Goal: Information Seeking & Learning: Learn about a topic

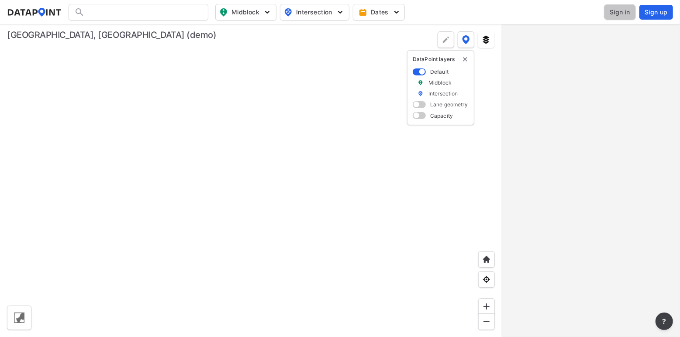
click at [619, 13] on span "Sign in" at bounding box center [619, 12] width 21 height 9
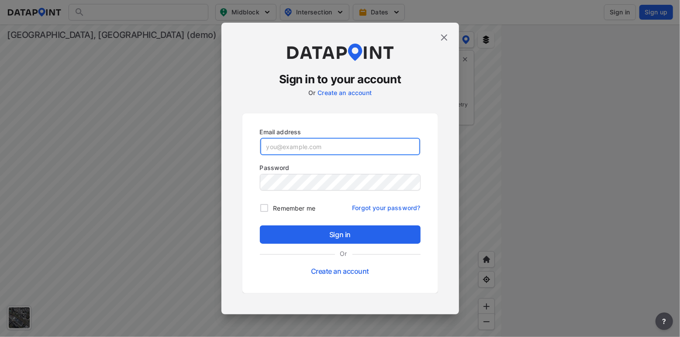
type input "[EMAIL_ADDRESS][DOMAIN_NAME]"
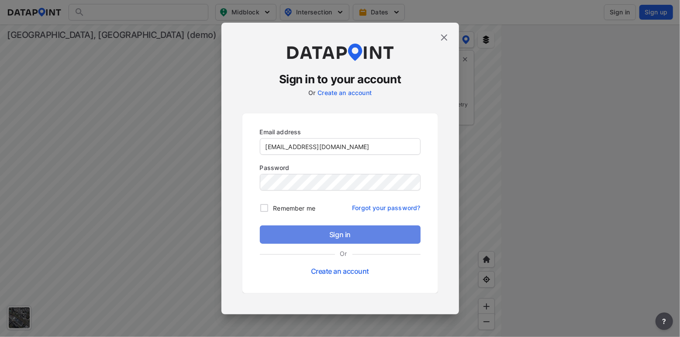
click at [309, 234] on span "Sign in" at bounding box center [340, 235] width 147 height 10
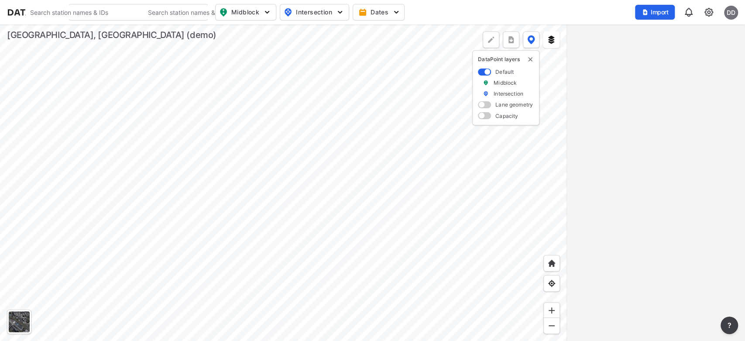
click at [283, 130] on div at bounding box center [283, 182] width 567 height 317
click at [126, 108] on div at bounding box center [283, 182] width 567 height 317
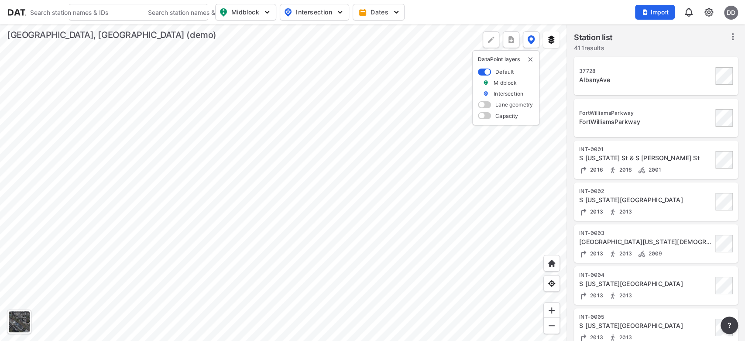
click at [124, 110] on div at bounding box center [283, 182] width 567 height 317
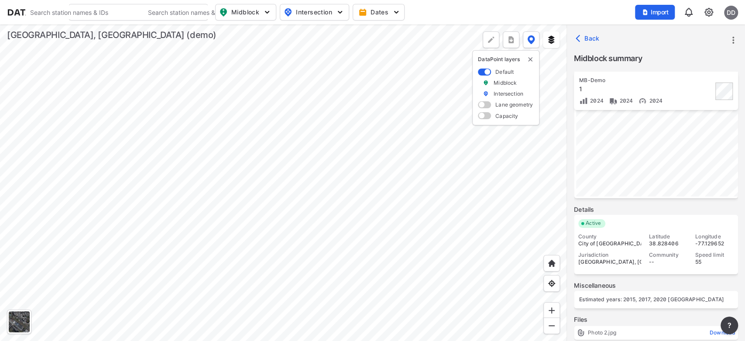
scroll to position [241, 0]
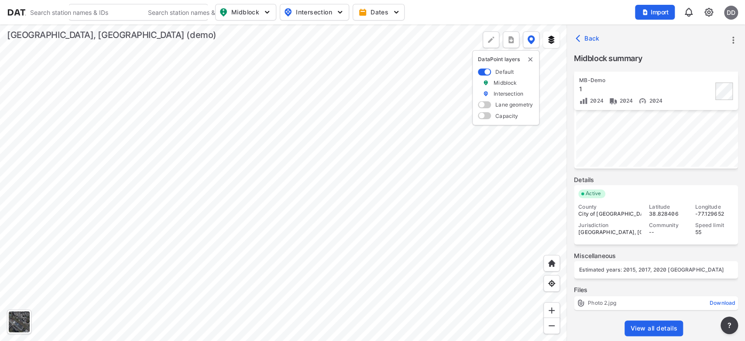
click at [647, 322] on link "View all details" at bounding box center [654, 328] width 58 height 16
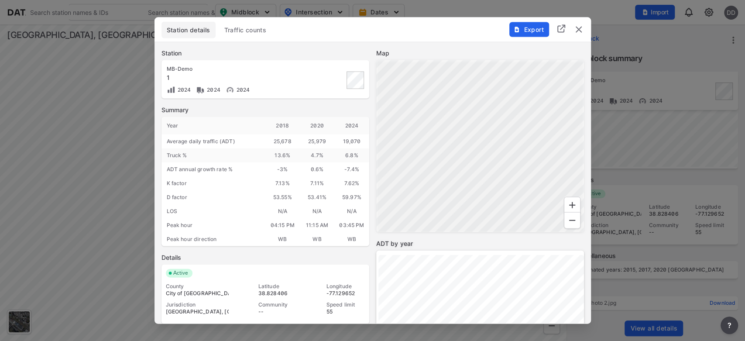
click at [248, 26] on span "Traffic counts" at bounding box center [245, 29] width 42 height 9
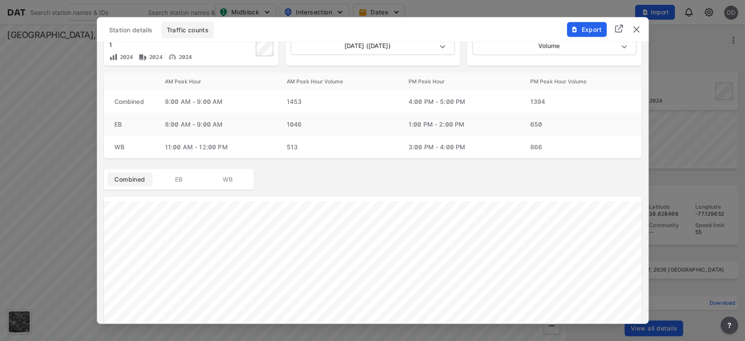
scroll to position [2, 0]
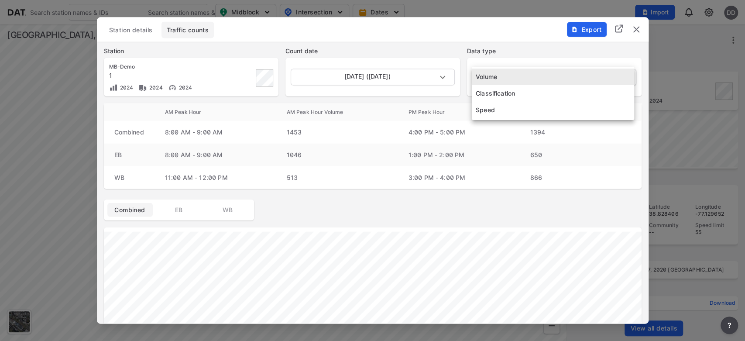
click at [522, 72] on body "Search Please enter a search term. Search Please enter a search term. Midblock …" at bounding box center [372, 170] width 745 height 341
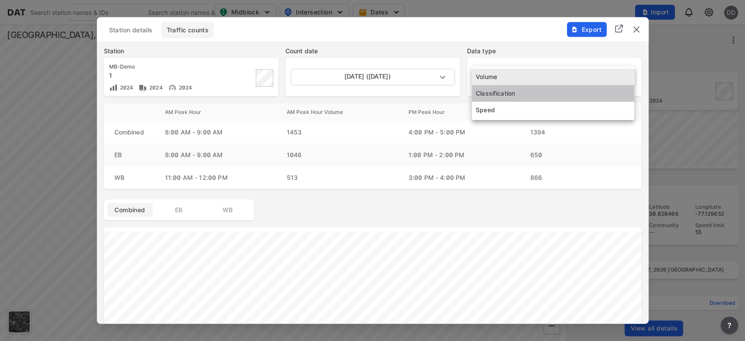
click at [517, 95] on li "Classification" at bounding box center [553, 93] width 162 height 17
type input "Classification"
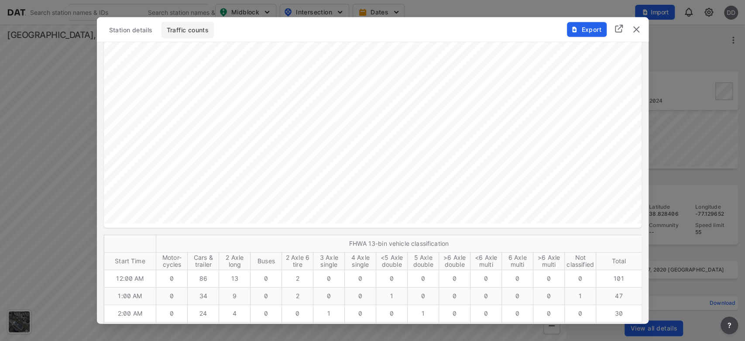
scroll to position [0, 0]
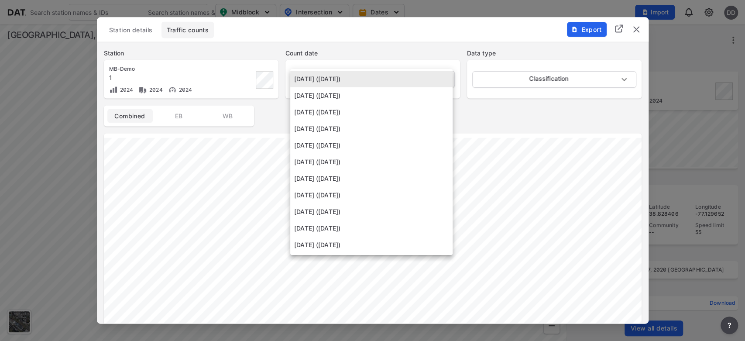
click at [443, 74] on body "Search Please enter a search term. Search Please enter a search term. Midblock …" at bounding box center [372, 170] width 745 height 341
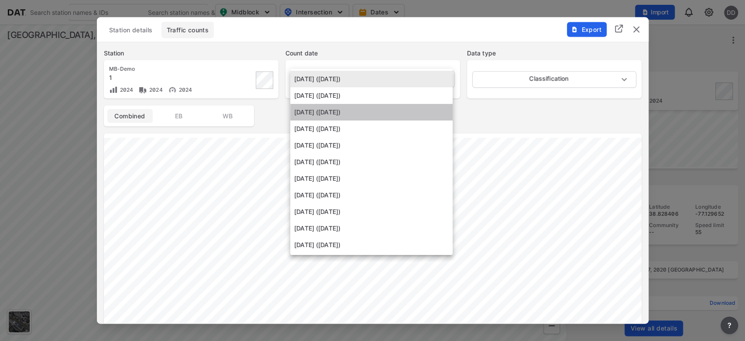
click at [324, 111] on li "[DATE] ([DATE])" at bounding box center [371, 112] width 162 height 17
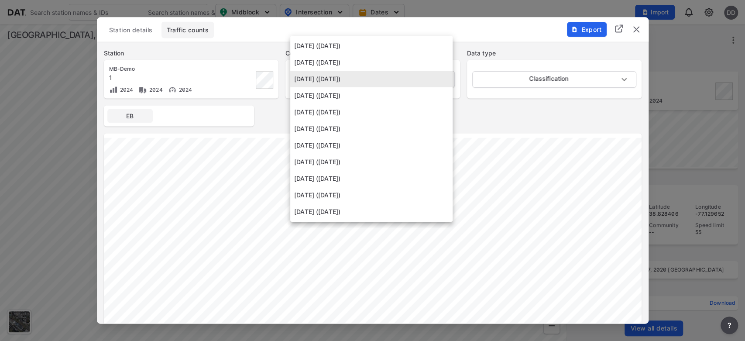
click at [422, 75] on body "Search Please enter a search term. Search Please enter a search term. Midblock …" at bounding box center [372, 170] width 745 height 341
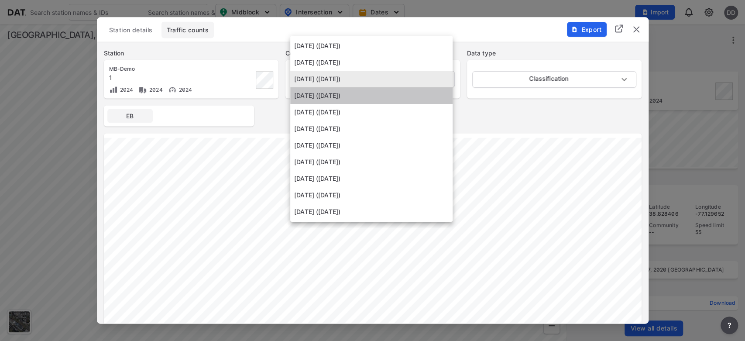
click at [337, 95] on li "[DATE] ([DATE])" at bounding box center [371, 95] width 162 height 17
type input "[DATE]"
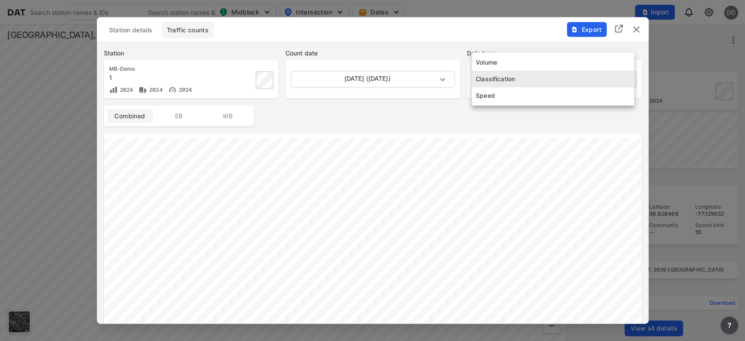
click at [536, 76] on body "Search Please enter a search term. Search Please enter a search term. Midblock …" at bounding box center [372, 170] width 745 height 341
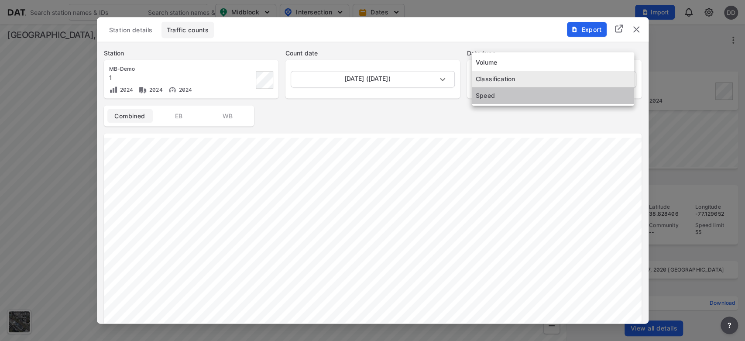
click at [516, 96] on li "Speed" at bounding box center [553, 95] width 162 height 17
type input "Speed"
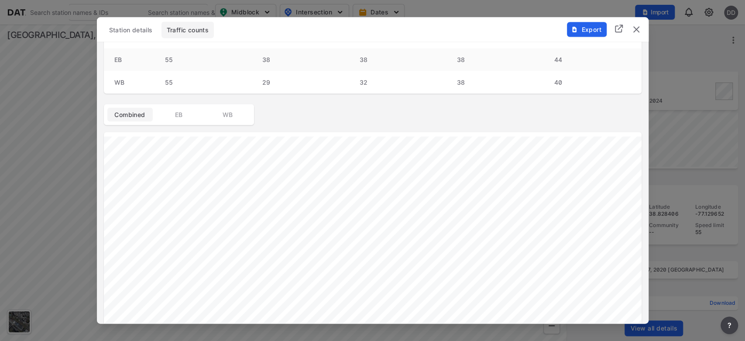
scroll to position [68, 0]
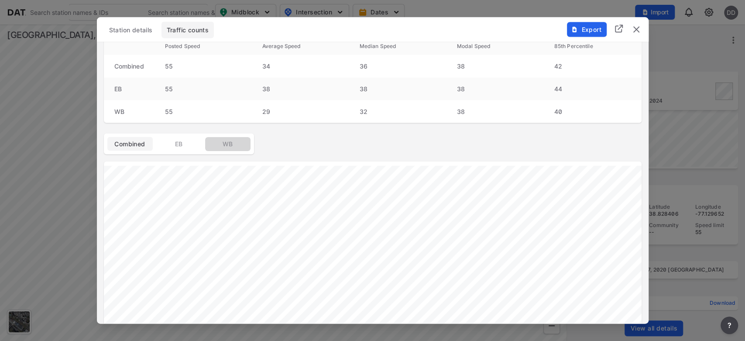
click at [230, 142] on span "WB" at bounding box center [227, 143] width 35 height 9
click at [635, 26] on img "delete" at bounding box center [636, 29] width 10 height 10
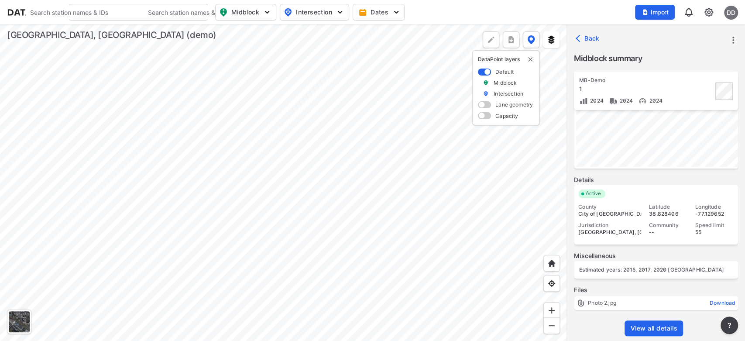
click at [495, 181] on div at bounding box center [283, 182] width 567 height 317
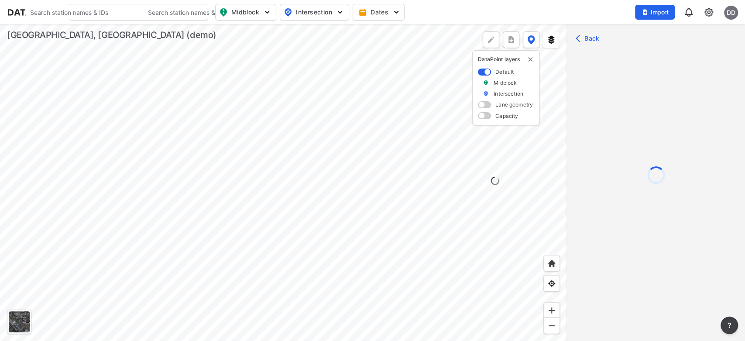
scroll to position [0, 0]
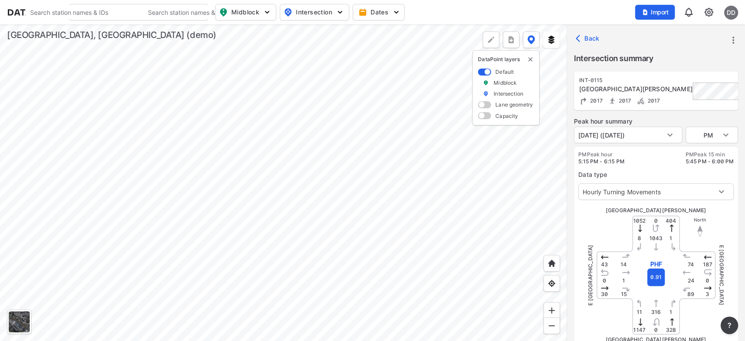
type input "5329"
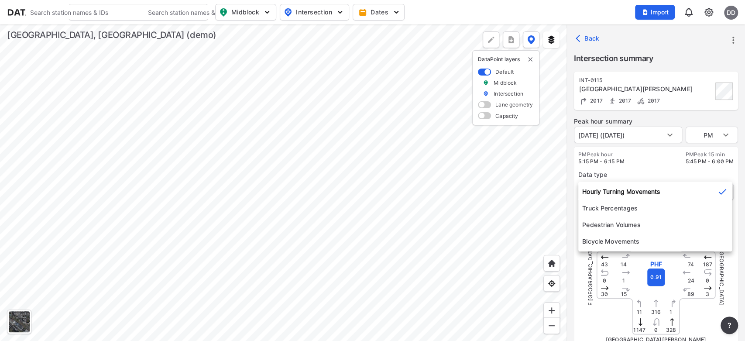
click at [626, 192] on body "Search Please enter a search term. Search Please enter a search term. Midblock …" at bounding box center [372, 170] width 745 height 341
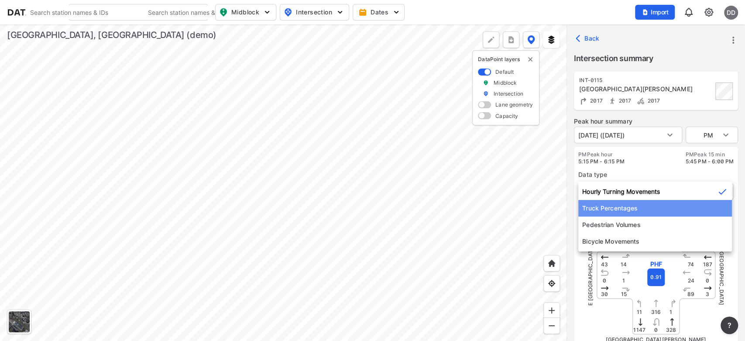
click at [623, 208] on li "Truck Percentages" at bounding box center [655, 208] width 154 height 17
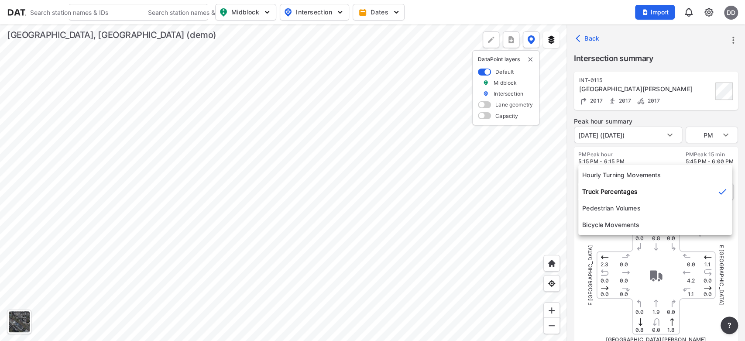
click at [611, 189] on body "Search Please enter a search term. Search Please enter a search term. Midblock …" at bounding box center [372, 170] width 745 height 341
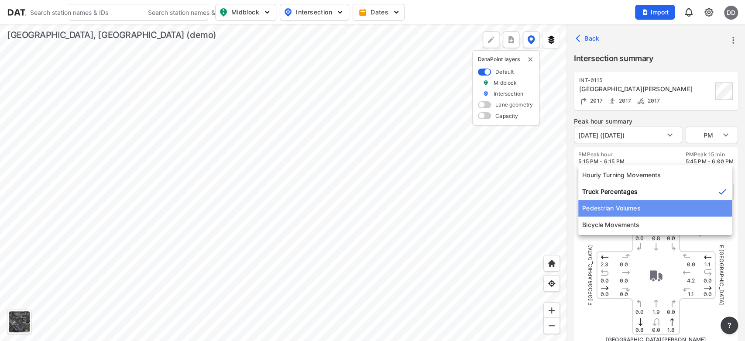
click at [611, 213] on li "Pedestrian Volumes" at bounding box center [655, 208] width 154 height 17
type input "2"
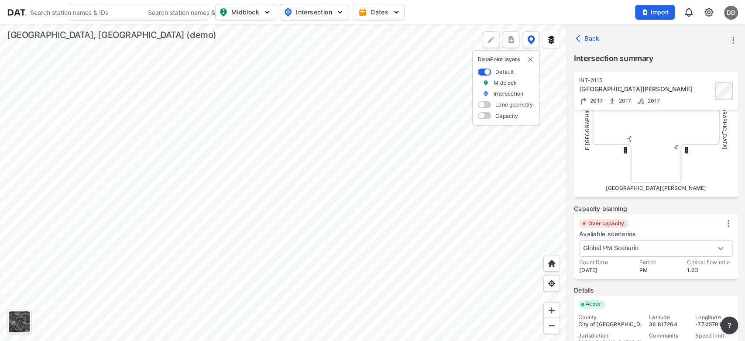
scroll to position [332, 0]
click at [486, 114] on span at bounding box center [484, 115] width 13 height 7
click at [484, 117] on input "checkbox" at bounding box center [481, 117] width 6 height 0
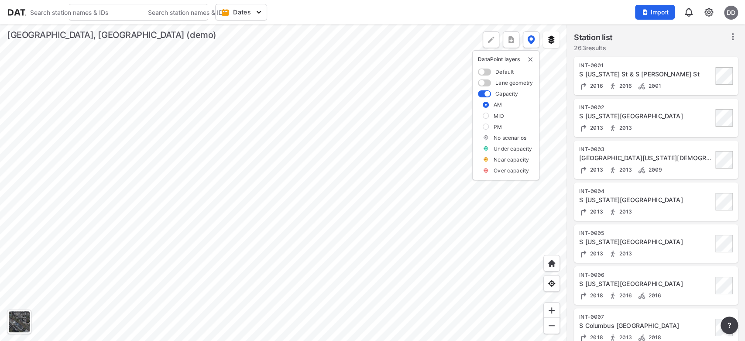
click at [301, 151] on div at bounding box center [283, 182] width 567 height 317
click at [430, 248] on div at bounding box center [283, 182] width 567 height 317
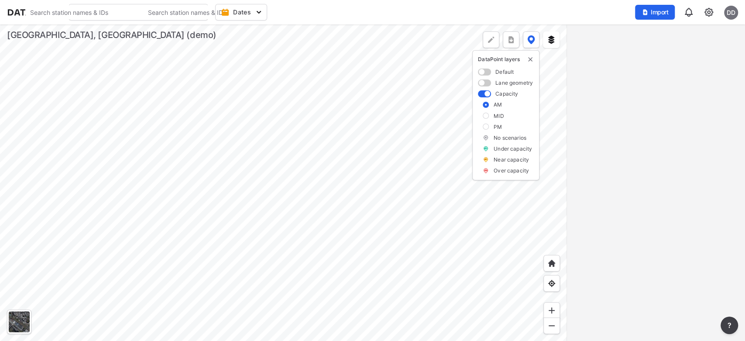
click at [486, 116] on label at bounding box center [486, 116] width 6 height 6
click at [0, 0] on input "checkbox" at bounding box center [0, 0] width 0 height 0
click at [486, 127] on label at bounding box center [486, 127] width 6 height 6
click at [0, 0] on input "checkbox" at bounding box center [0, 0] width 0 height 0
click at [485, 105] on label at bounding box center [486, 105] width 6 height 6
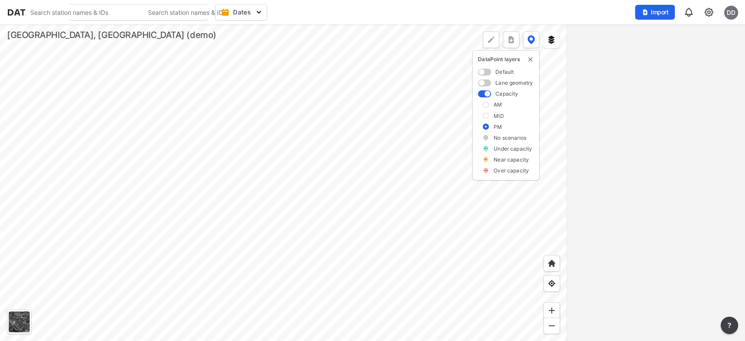
click at [0, 0] on input "checkbox" at bounding box center [0, 0] width 0 height 0
click at [372, 224] on div at bounding box center [283, 182] width 567 height 317
click at [345, 107] on div at bounding box center [283, 182] width 567 height 317
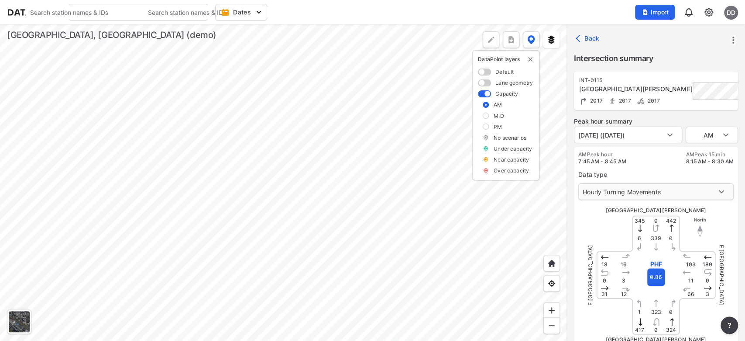
type input "5327"
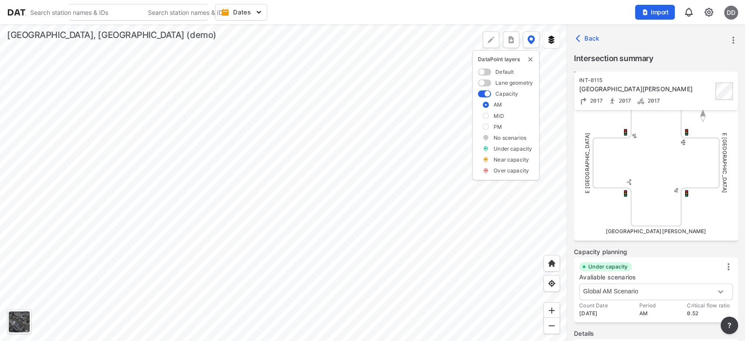
scroll to position [409, 0]
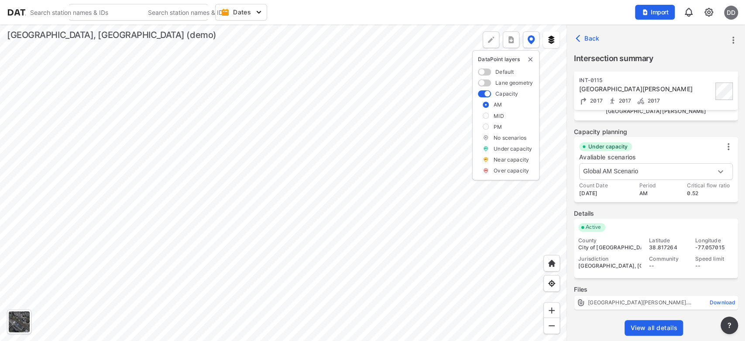
click at [656, 327] on span "View all details" at bounding box center [653, 327] width 47 height 9
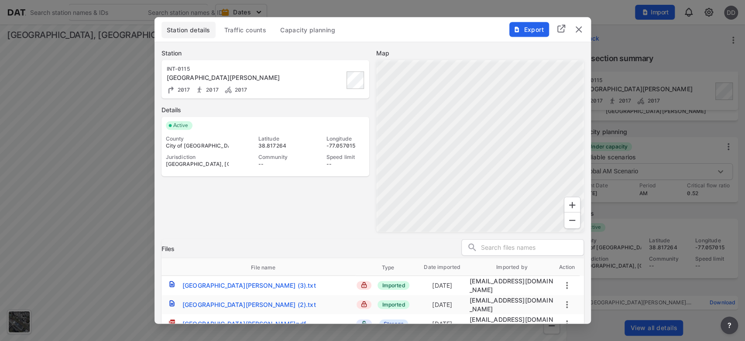
scroll to position [8, 0]
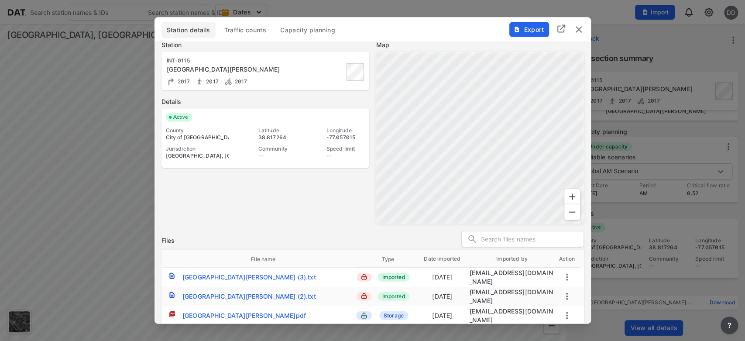
click at [248, 28] on span "Traffic counts" at bounding box center [245, 29] width 42 height 9
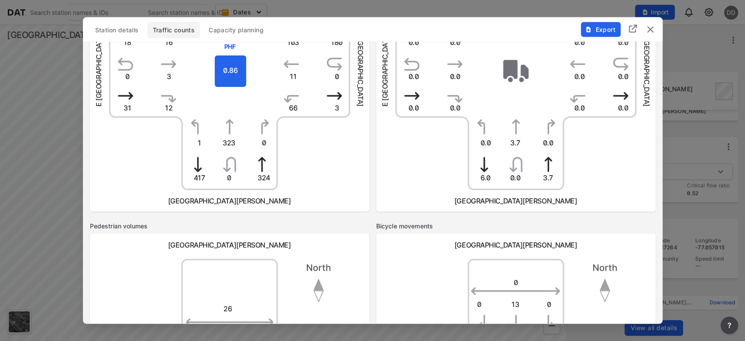
scroll to position [0, 0]
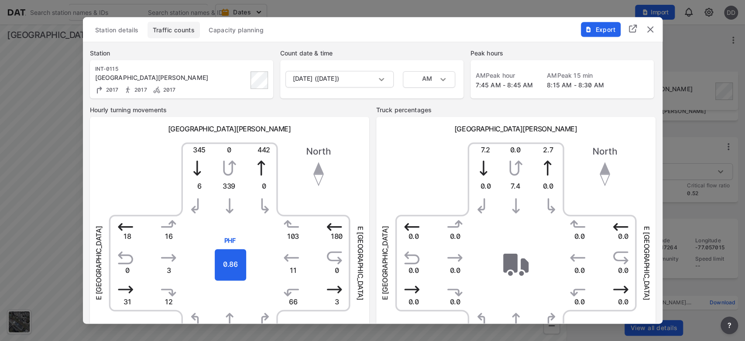
click at [232, 25] on span "Capacity planning" at bounding box center [236, 29] width 55 height 9
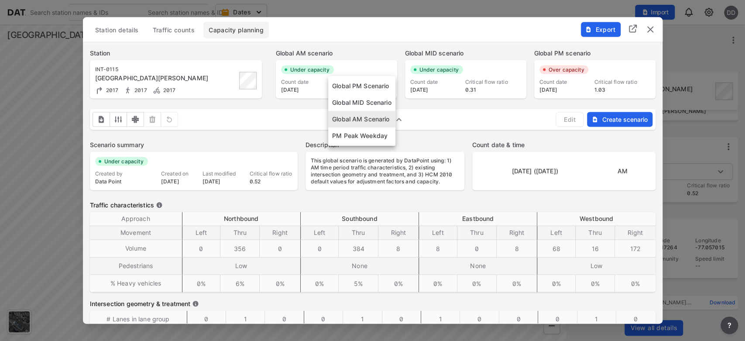
click at [396, 118] on body "Search Please enter a search term. Search Please enter a search term. Dates Imp…" at bounding box center [372, 170] width 745 height 341
click at [351, 135] on li "PM Peak Weekday" at bounding box center [361, 135] width 67 height 17
type input "1184"
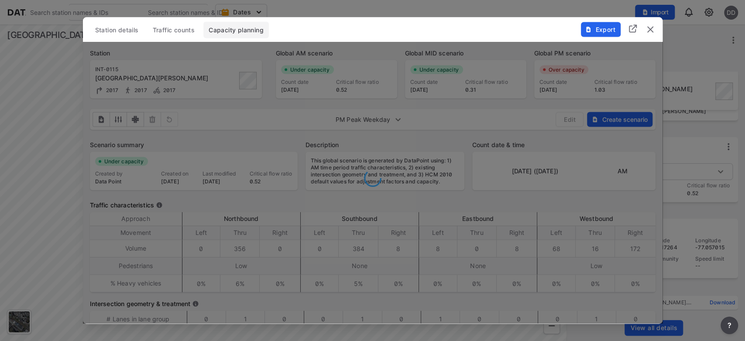
type input "12"
type input "336"
type input "1152"
type input "12"
type input "4"
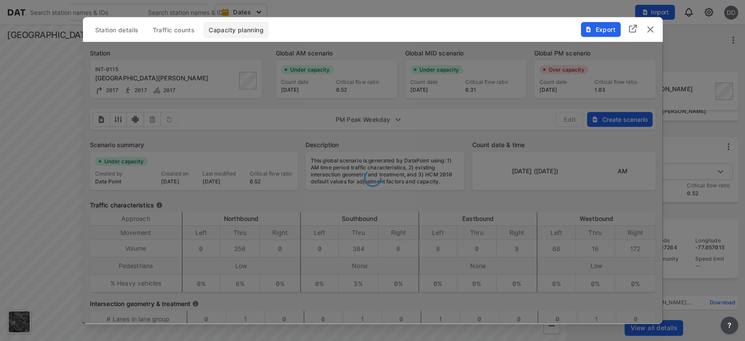
type input "124"
type input "28"
type input "76"
type input "4%"
type input "0%"
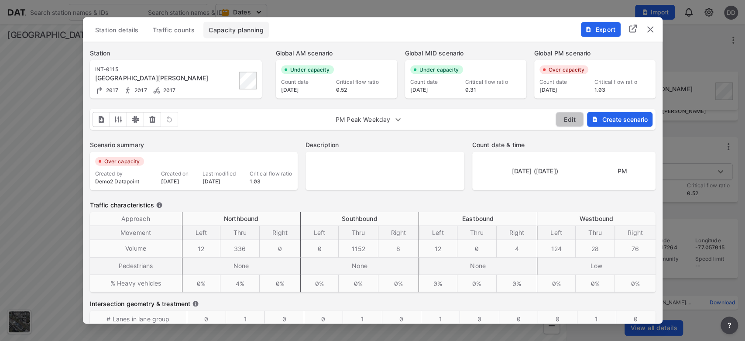
click at [576, 118] on button "Edit" at bounding box center [570, 119] width 28 height 15
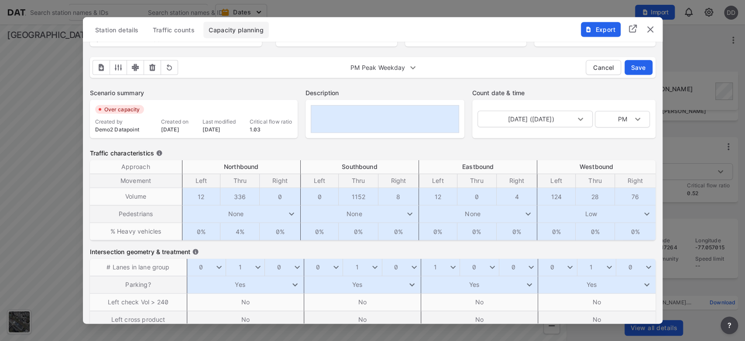
scroll to position [51, 0]
click at [650, 31] on img "delete" at bounding box center [650, 29] width 10 height 10
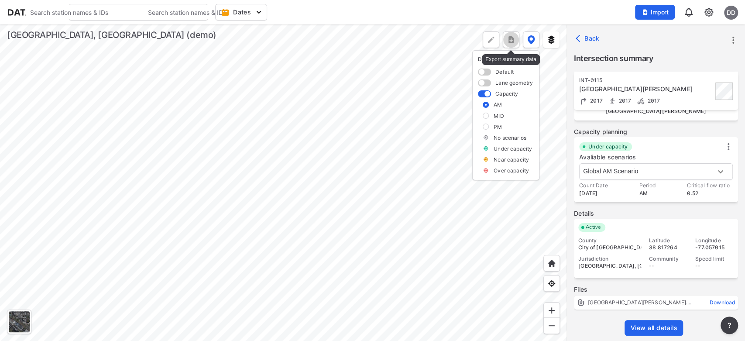
click at [512, 39] on img "more" at bounding box center [511, 39] width 9 height 9
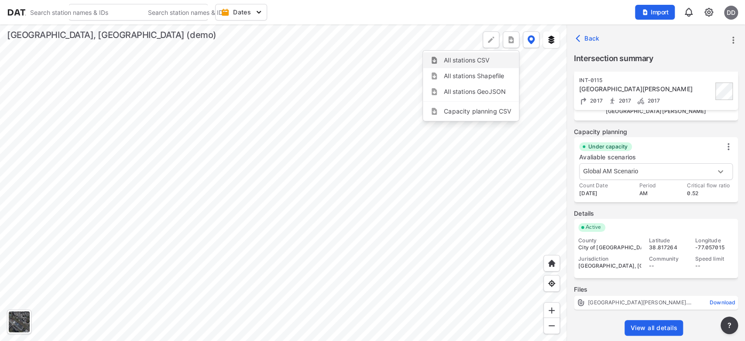
click at [451, 58] on li "All stations CSV" at bounding box center [471, 60] width 96 height 16
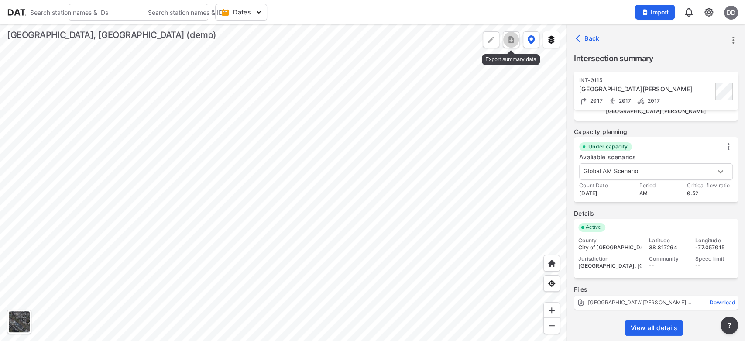
click at [513, 39] on img "more" at bounding box center [511, 39] width 9 height 9
